Goal: Task Accomplishment & Management: Manage account settings

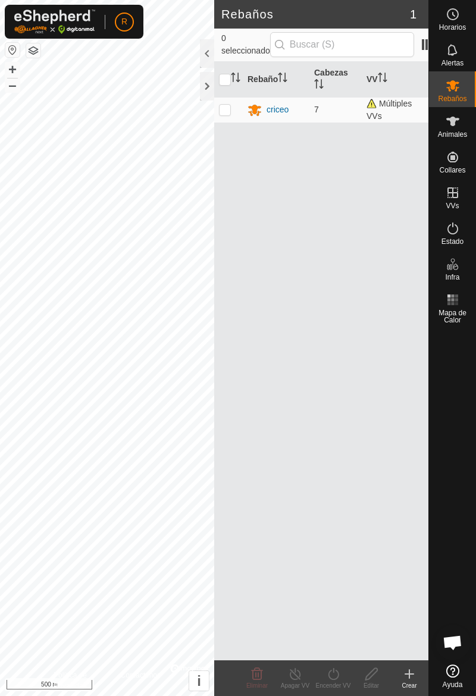
click at [455, 140] on div "Animales" at bounding box center [452, 125] width 47 height 36
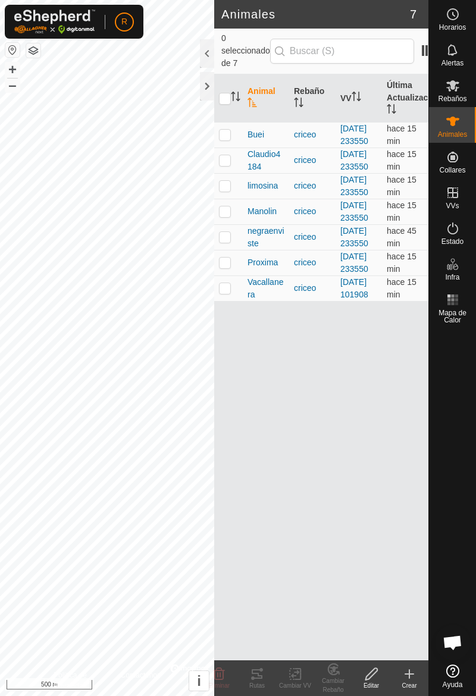
click at [232, 199] on td at bounding box center [228, 186] width 29 height 26
click at [231, 199] on td at bounding box center [228, 186] width 29 height 26
checkbox input "false"
click at [233, 142] on td at bounding box center [228, 135] width 29 height 26
click at [235, 148] on td at bounding box center [228, 135] width 29 height 26
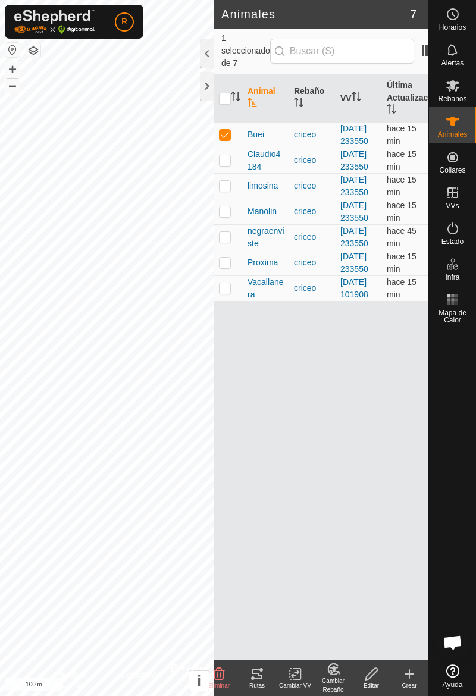
checkbox input "false"
click at [238, 173] on td at bounding box center [228, 161] width 29 height 26
click at [233, 173] on td at bounding box center [228, 161] width 29 height 26
checkbox input "false"
click at [234, 199] on td at bounding box center [228, 186] width 29 height 26
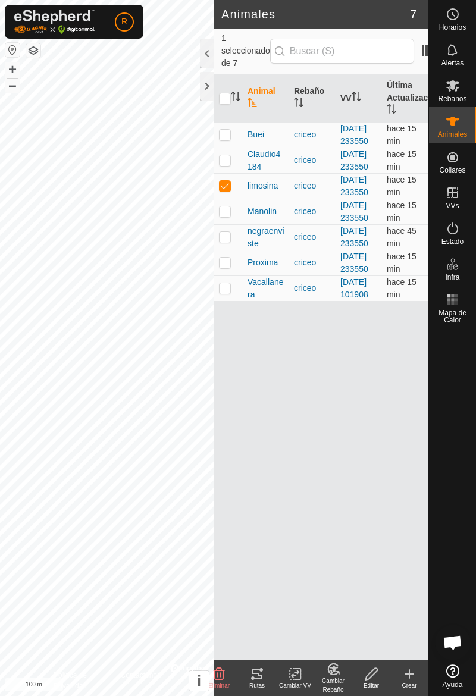
click at [235, 199] on td at bounding box center [228, 186] width 29 height 26
checkbox input "false"
click at [237, 145] on td at bounding box center [228, 135] width 29 height 26
click at [235, 148] on td at bounding box center [228, 135] width 29 height 26
checkbox input "false"
